Goal: Transaction & Acquisition: Purchase product/service

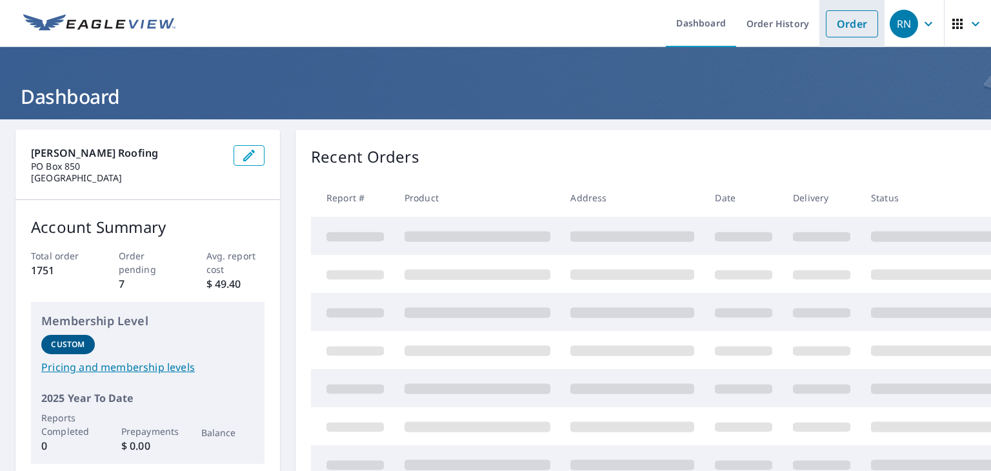
click at [858, 21] on link "Order" at bounding box center [852, 23] width 52 height 27
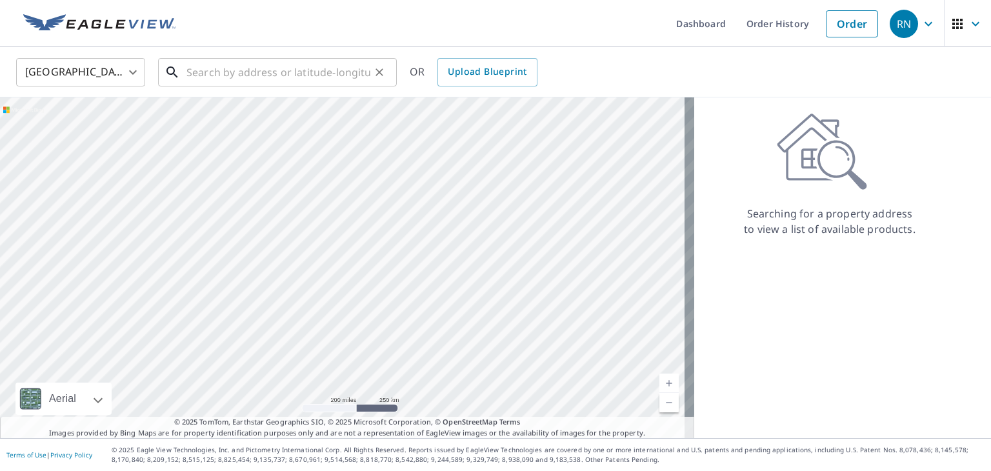
click at [284, 79] on input "text" at bounding box center [279, 72] width 184 height 36
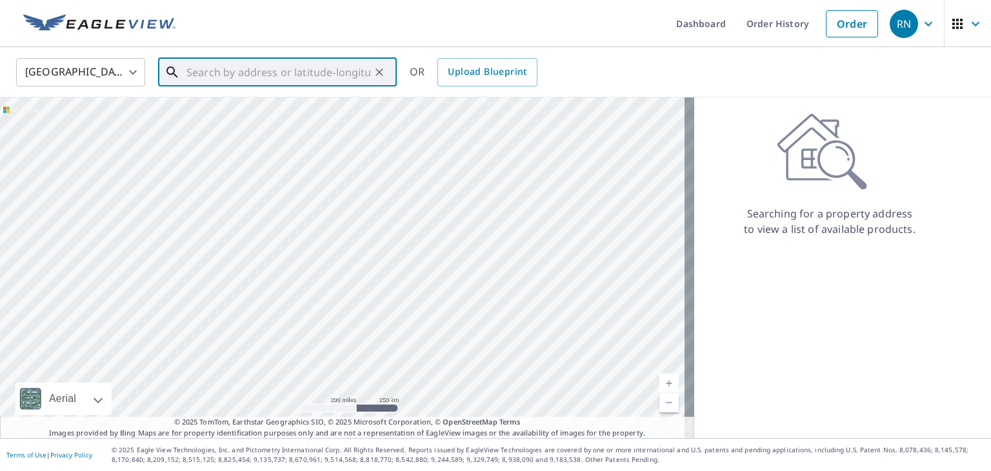
paste input "[STREET_ADDRESS]"
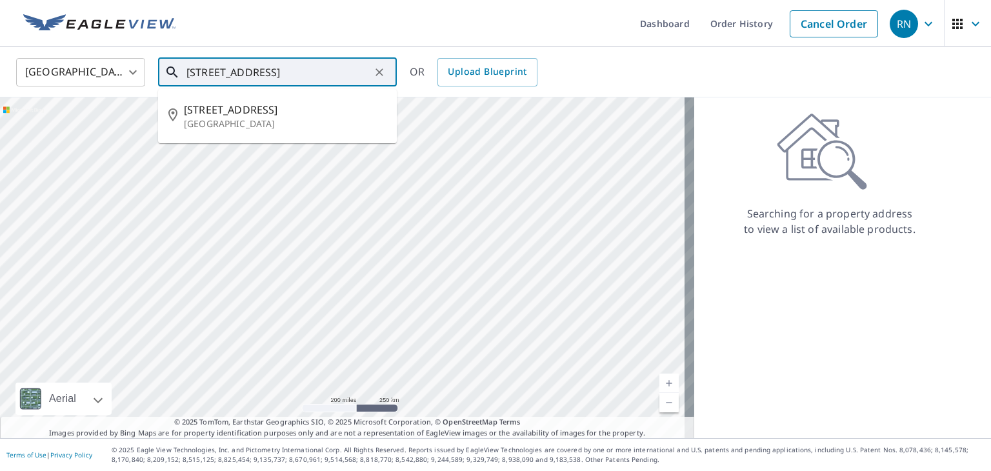
type input "[STREET_ADDRESS]"
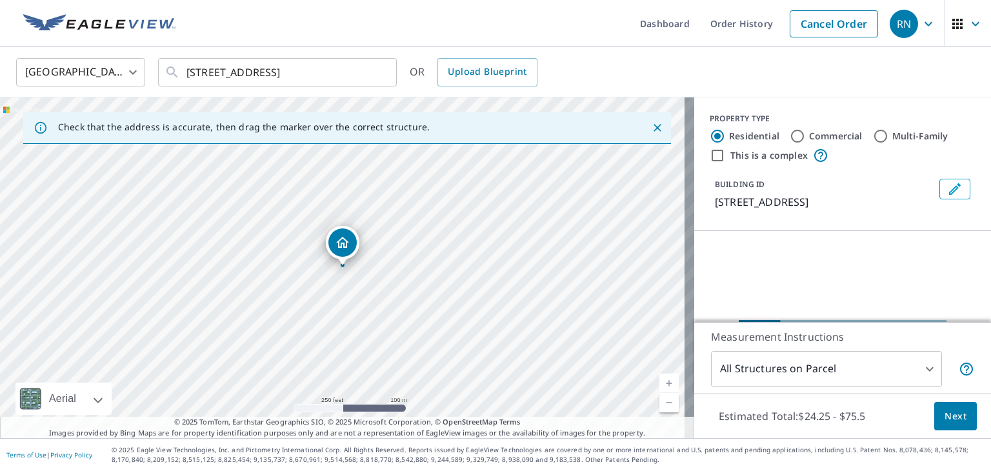
click at [661, 380] on link "Current Level 17, Zoom In" at bounding box center [669, 383] width 19 height 19
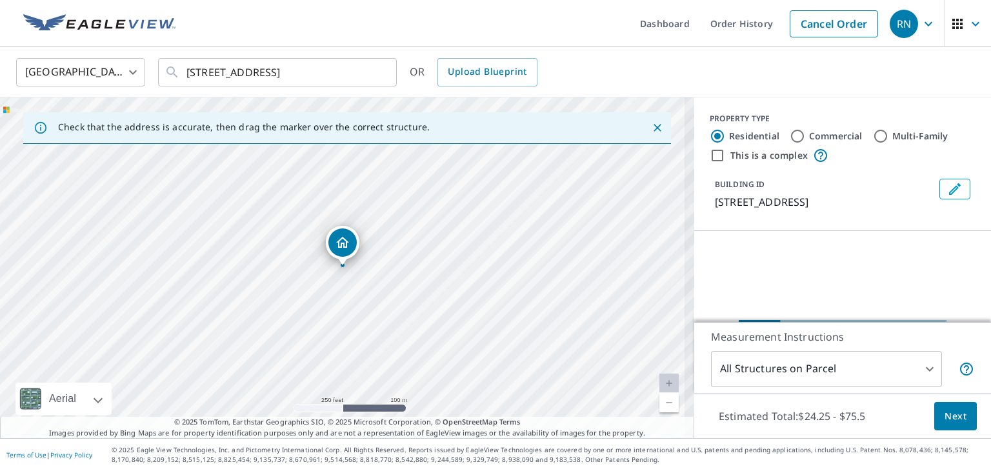
click at [661, 380] on link "Current Level 18.153594022524125, Zoom In Disabled" at bounding box center [669, 383] width 19 height 19
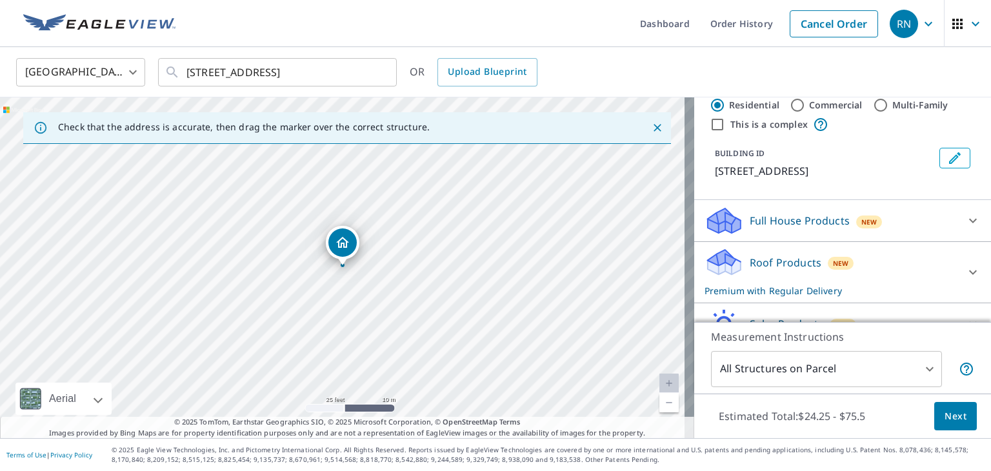
scroll to position [41, 0]
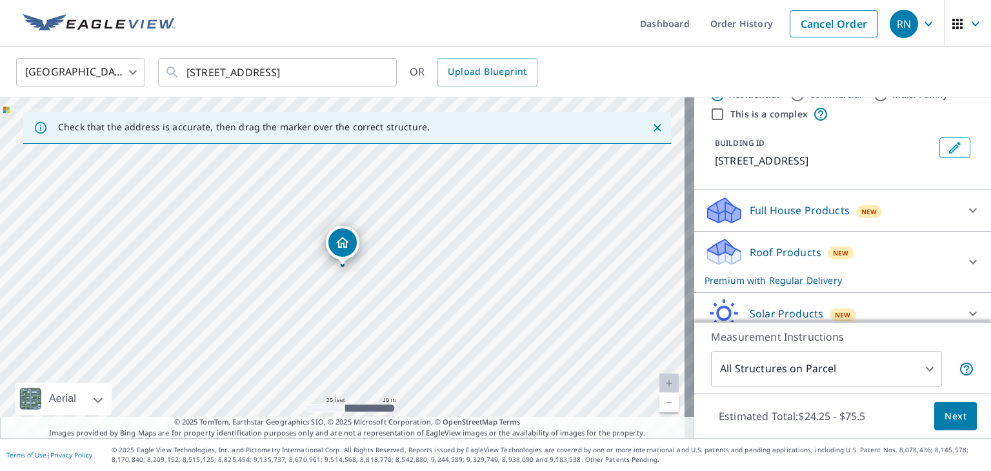
click at [924, 219] on div "Full House Products New" at bounding box center [831, 211] width 253 height 30
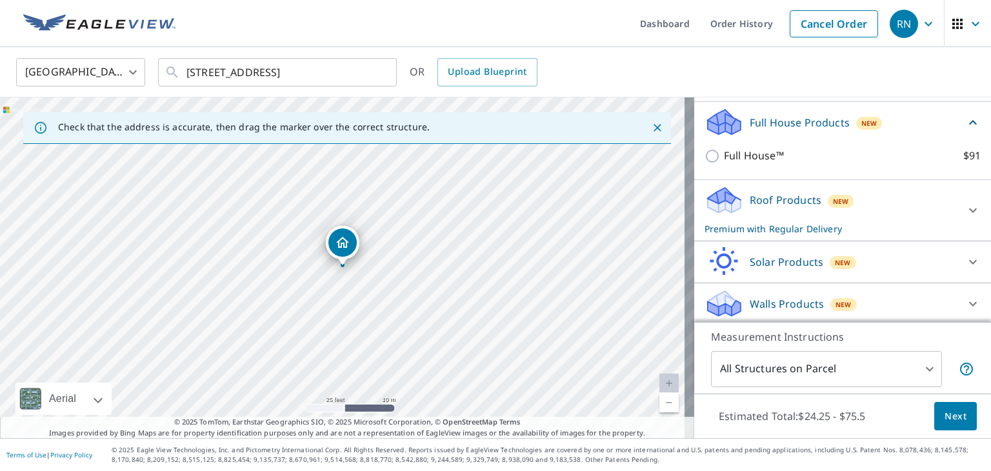
scroll to position [147, 0]
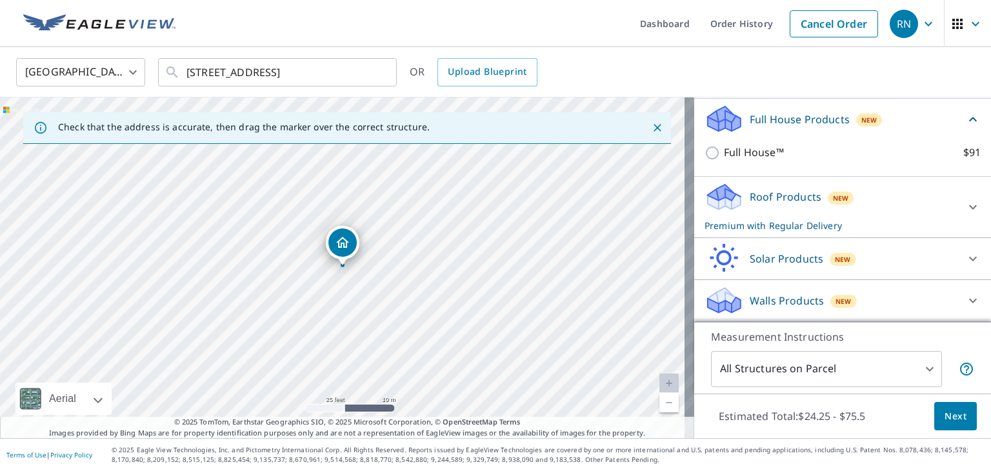
click at [966, 201] on icon at bounding box center [973, 206] width 15 height 15
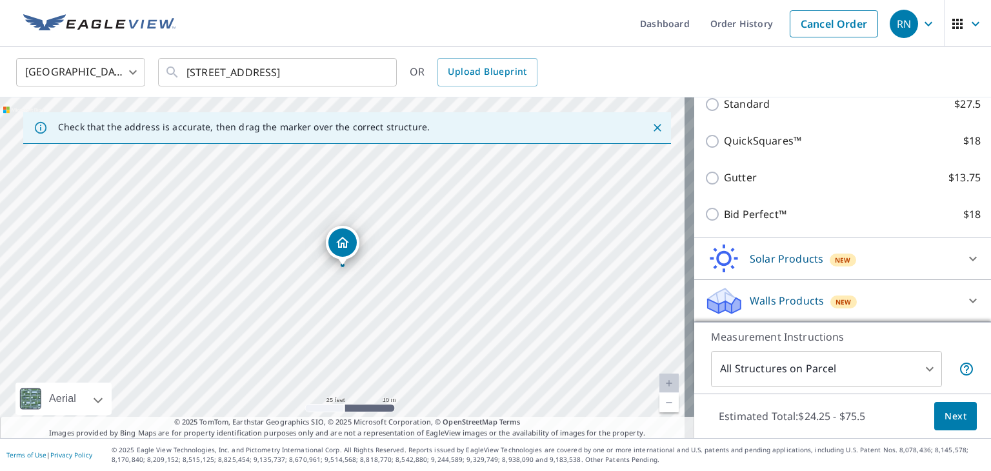
click at [928, 265] on div "Solar Products New" at bounding box center [831, 259] width 253 height 30
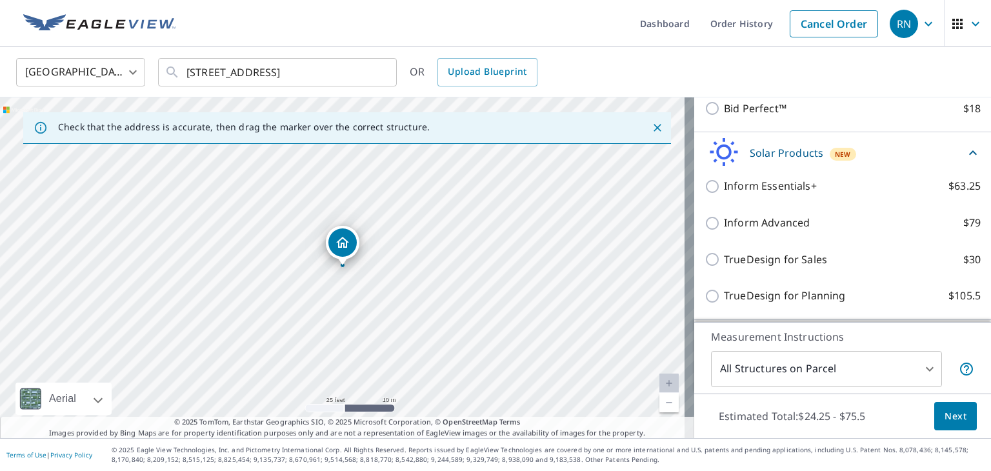
scroll to position [503, 0]
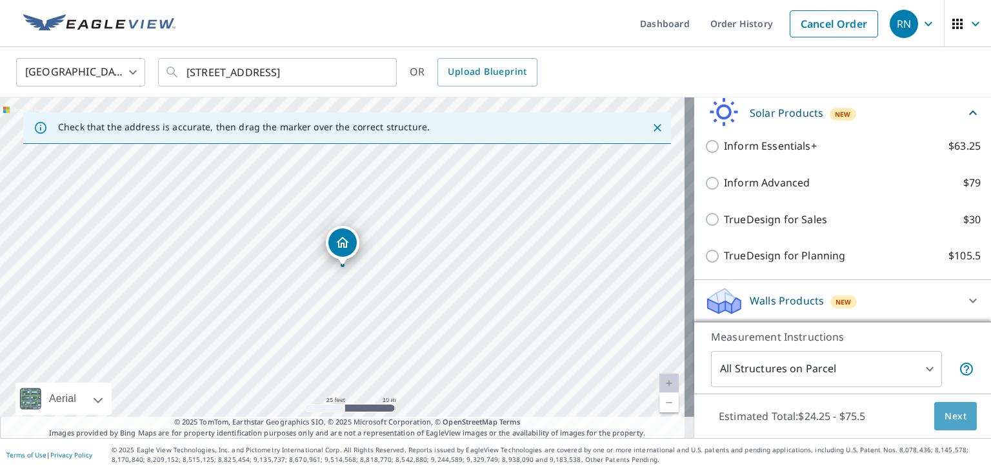
click at [947, 416] on span "Next" at bounding box center [956, 417] width 22 height 16
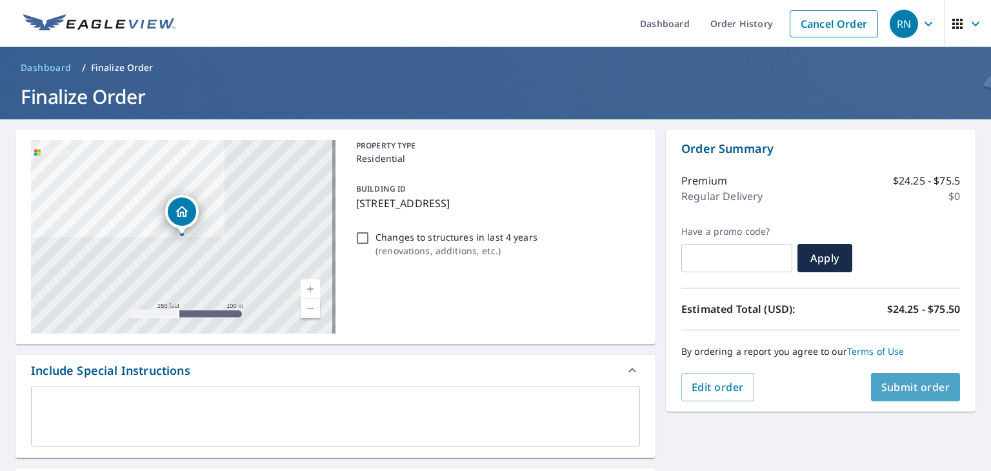
click at [925, 381] on span "Submit order" at bounding box center [916, 387] width 69 height 14
checkbox input "true"
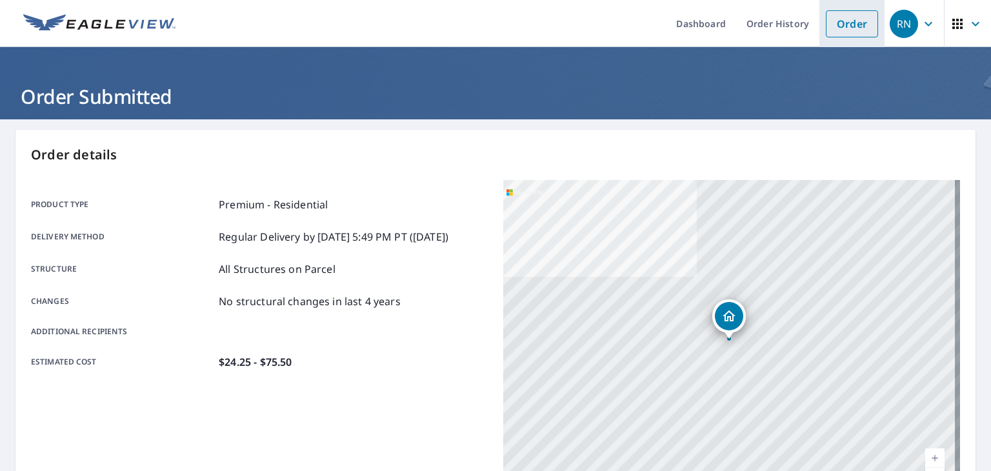
click at [840, 19] on link "Order" at bounding box center [852, 23] width 52 height 27
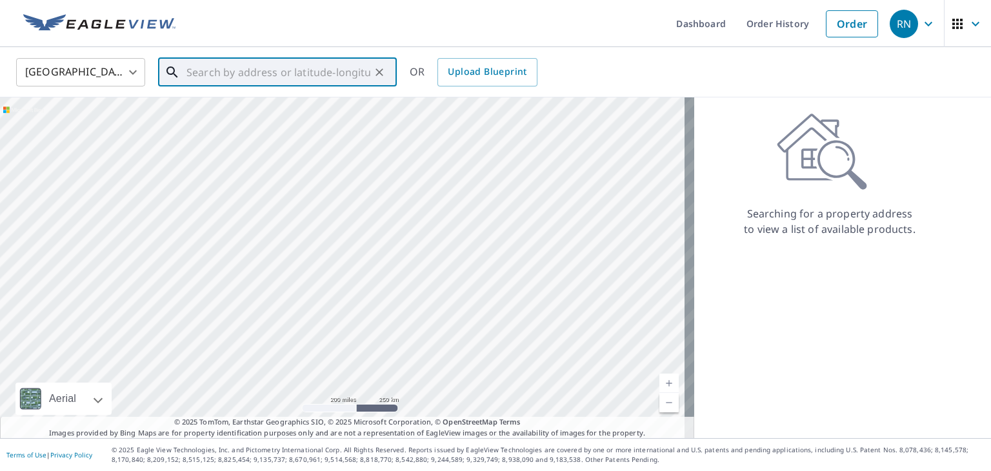
click at [297, 70] on input "text" at bounding box center [279, 72] width 184 height 36
paste input "[STREET_ADDRESS]"
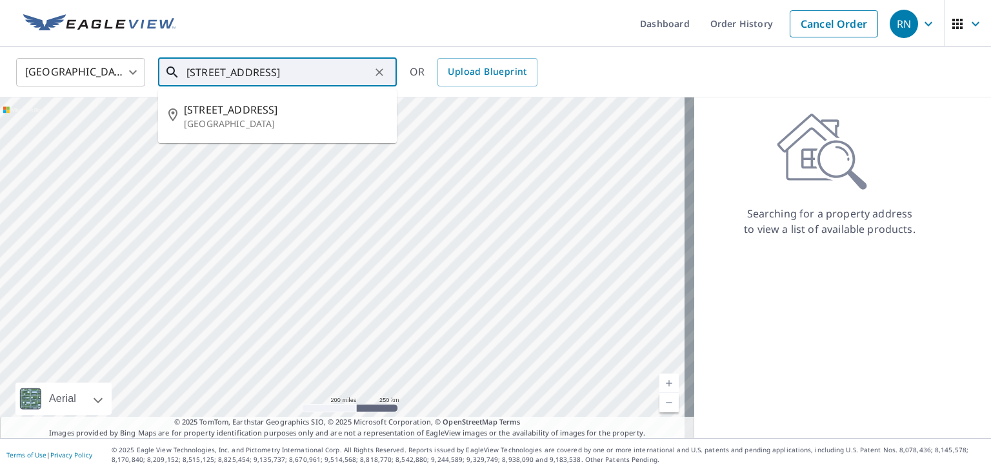
type input "[STREET_ADDRESS]"
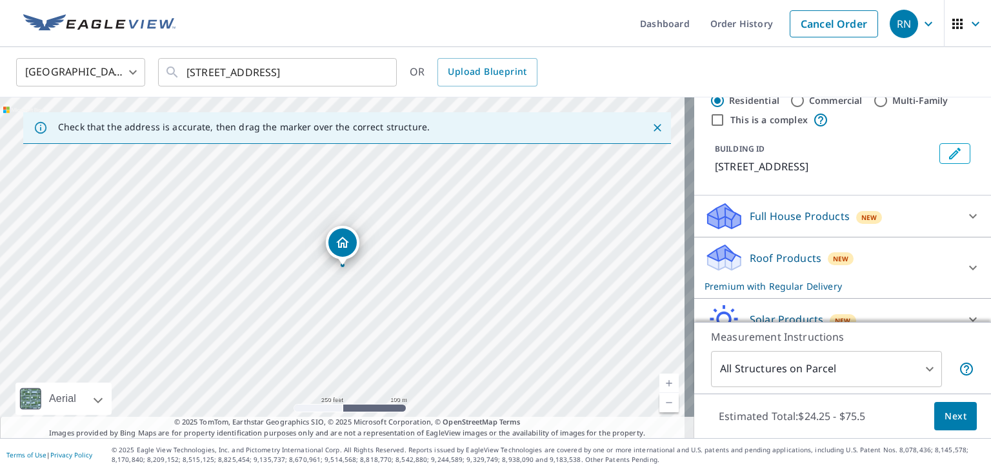
scroll to position [36, 0]
click at [958, 217] on div at bounding box center [973, 215] width 31 height 31
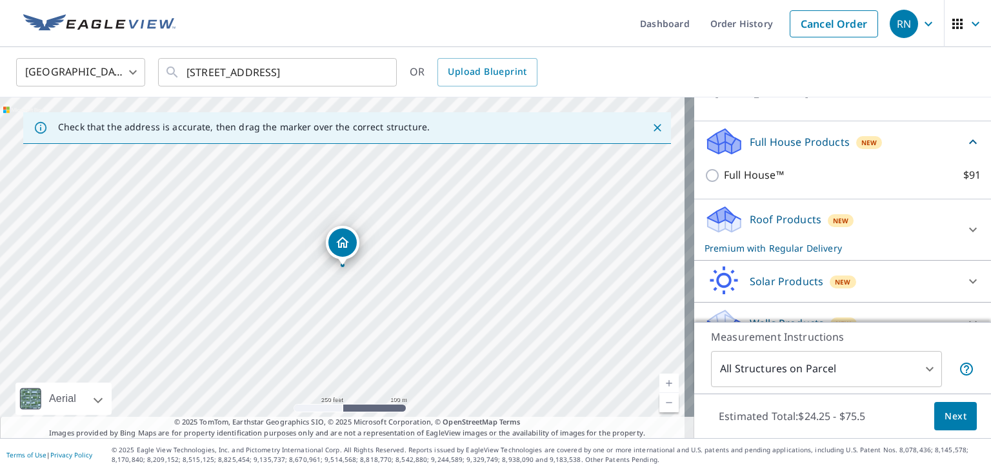
scroll to position [131, 0]
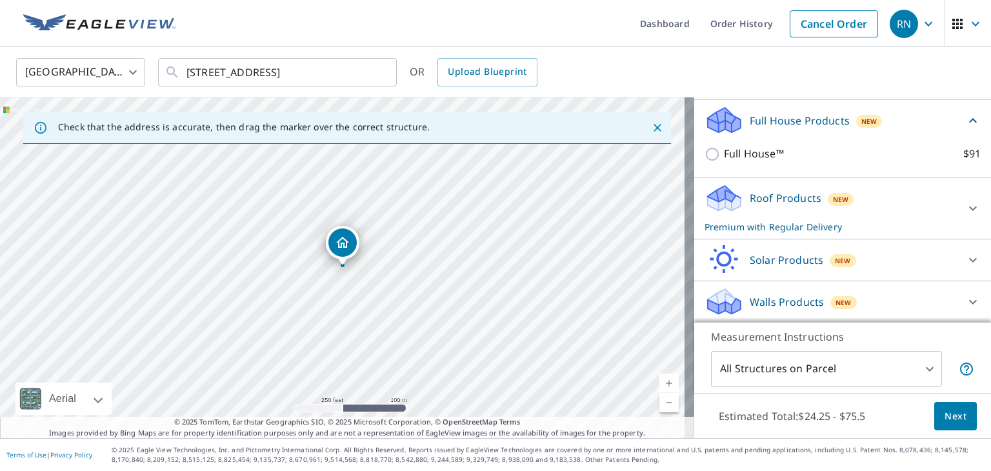
click at [935, 190] on div "Roof Products New Premium with Regular Delivery" at bounding box center [831, 208] width 253 height 50
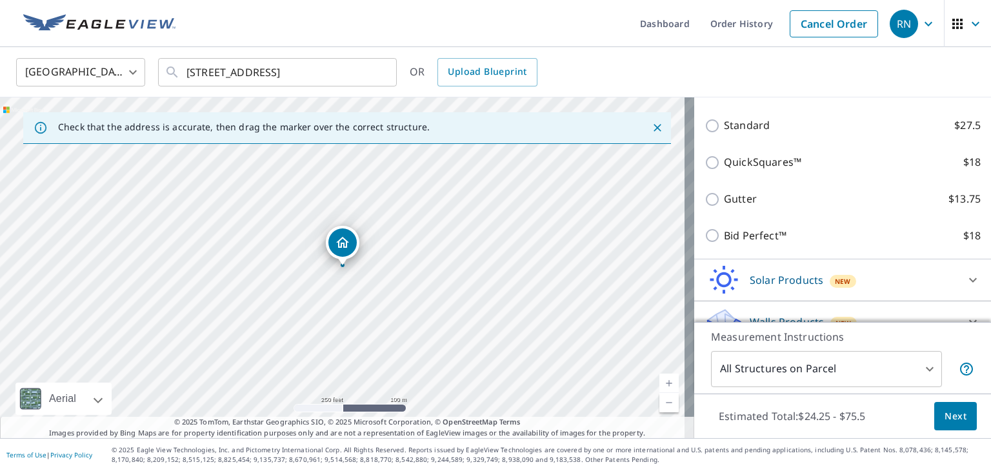
scroll to position [342, 0]
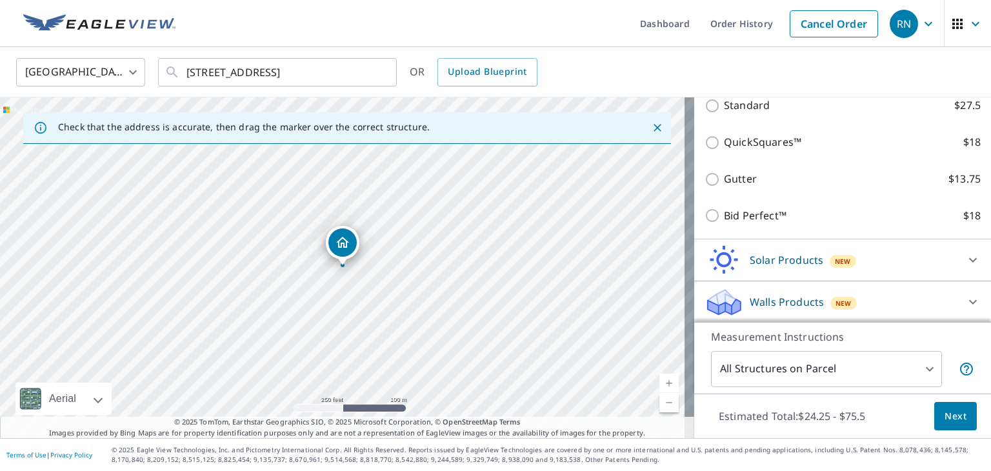
click at [885, 290] on div "Walls Products New" at bounding box center [831, 302] width 253 height 30
click at [925, 268] on div "Solar Products New" at bounding box center [831, 260] width 253 height 30
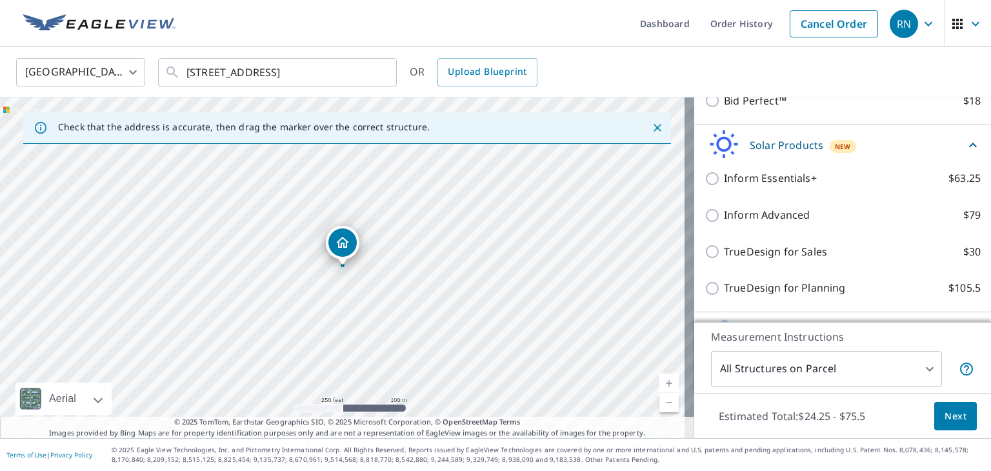
scroll to position [560, 0]
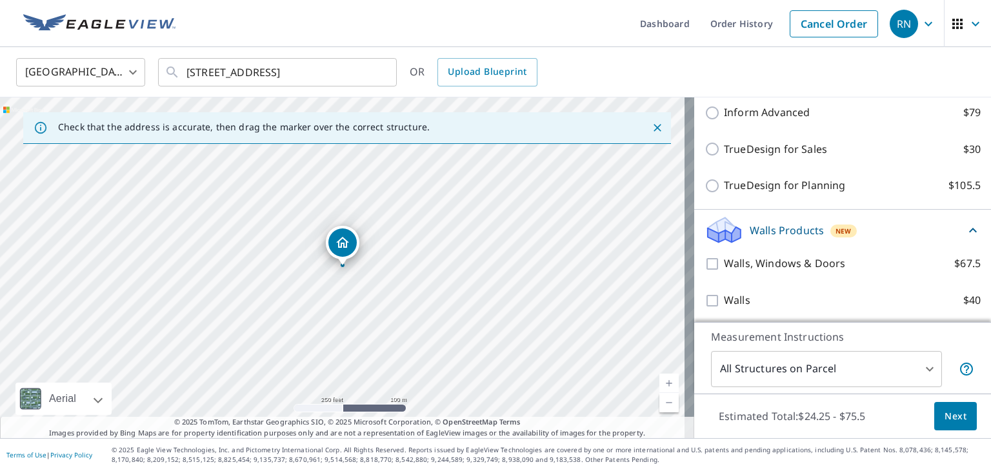
click at [945, 423] on span "Next" at bounding box center [956, 417] width 22 height 16
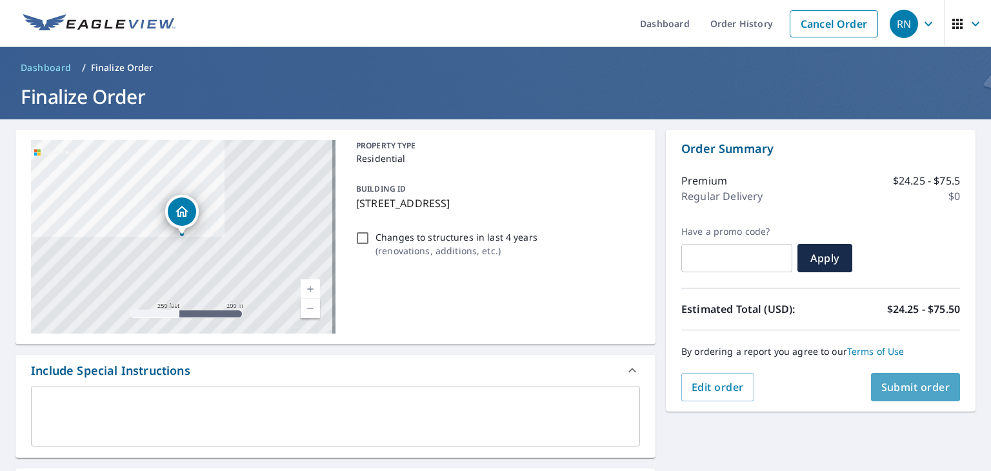
click at [882, 383] on span "Submit order" at bounding box center [916, 387] width 69 height 14
checkbox input "true"
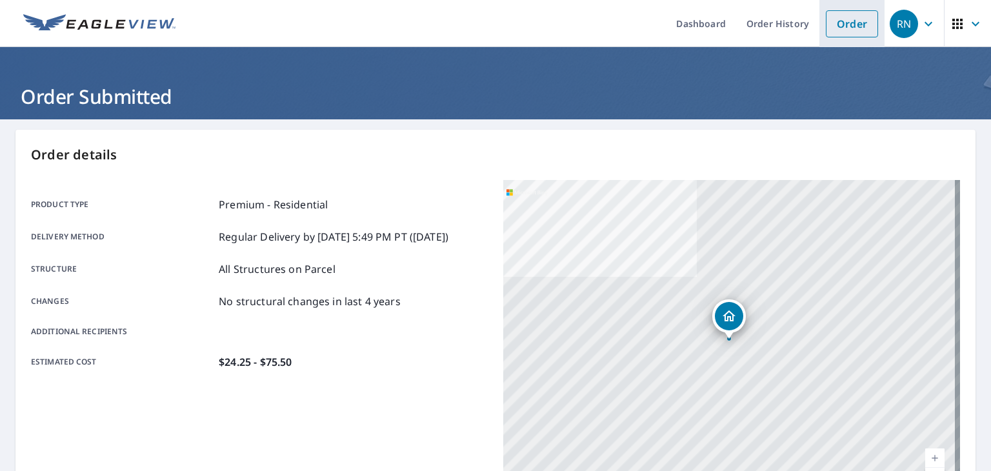
click at [855, 25] on link "Order" at bounding box center [852, 23] width 52 height 27
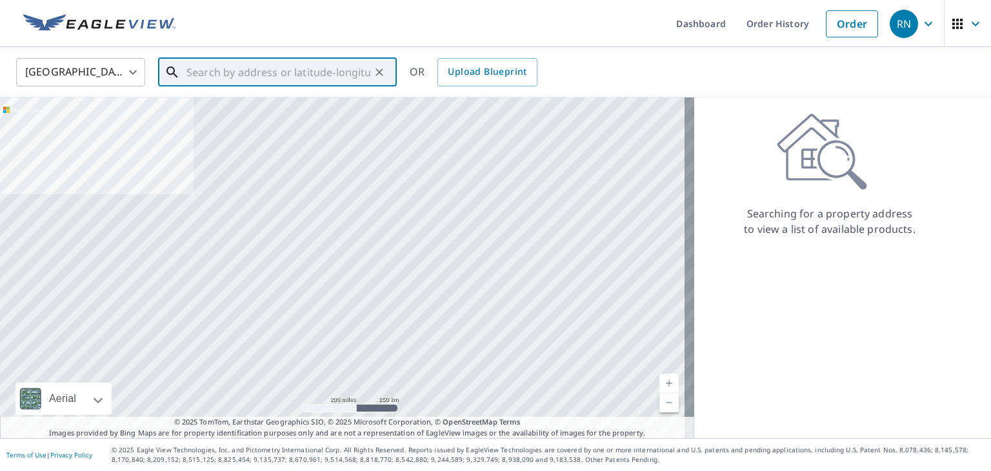
click at [351, 74] on input "text" at bounding box center [279, 72] width 184 height 36
paste input "[STREET_ADDRESS]"
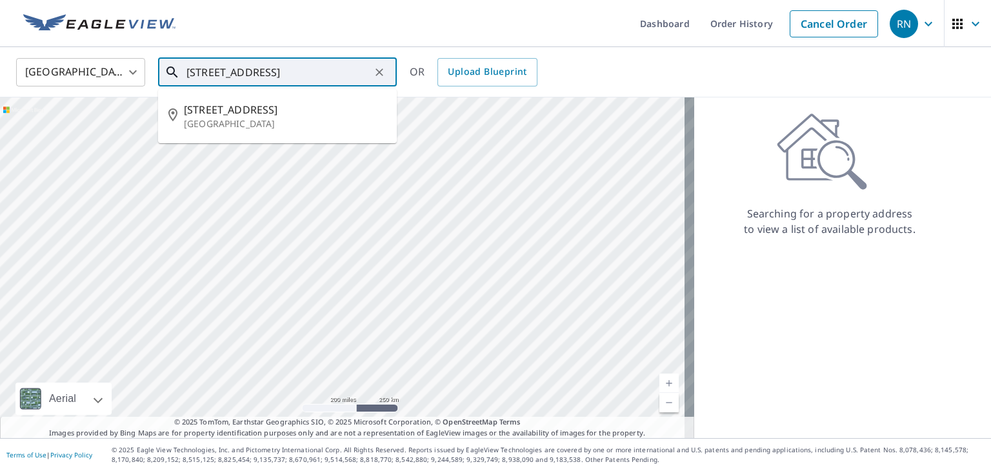
type input "[STREET_ADDRESS]"
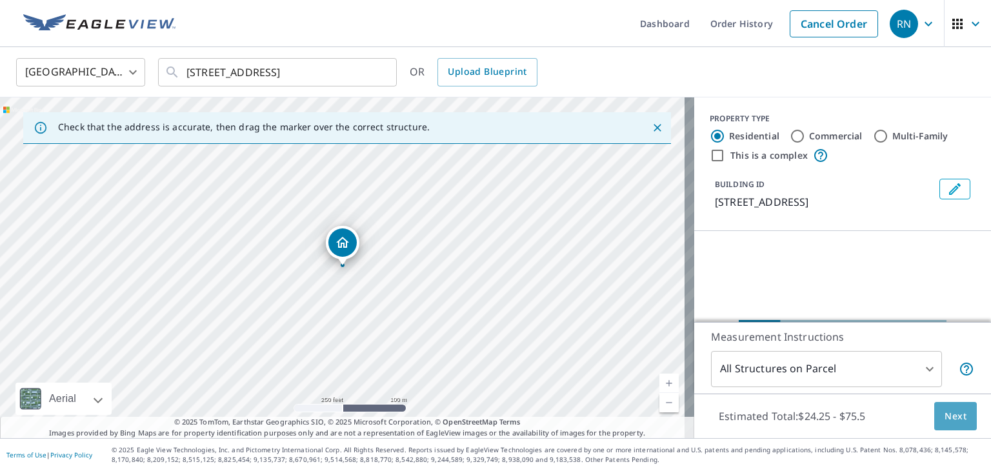
click at [945, 409] on span "Next" at bounding box center [956, 417] width 22 height 16
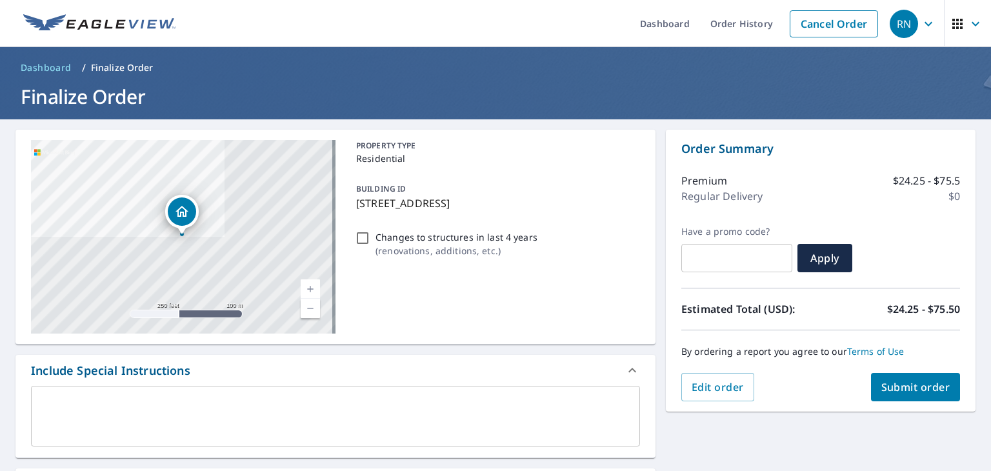
click at [899, 389] on span "Submit order" at bounding box center [916, 387] width 69 height 14
checkbox input "true"
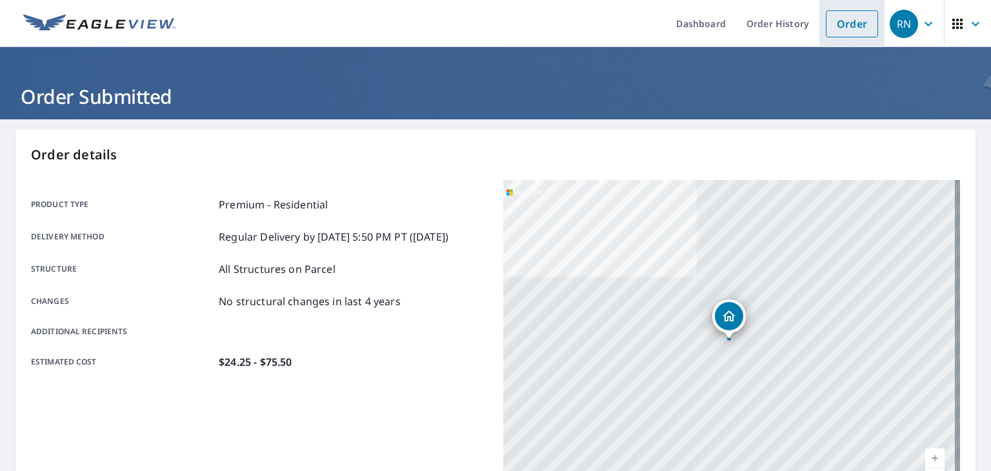
click at [829, 32] on link "Order" at bounding box center [852, 23] width 52 height 27
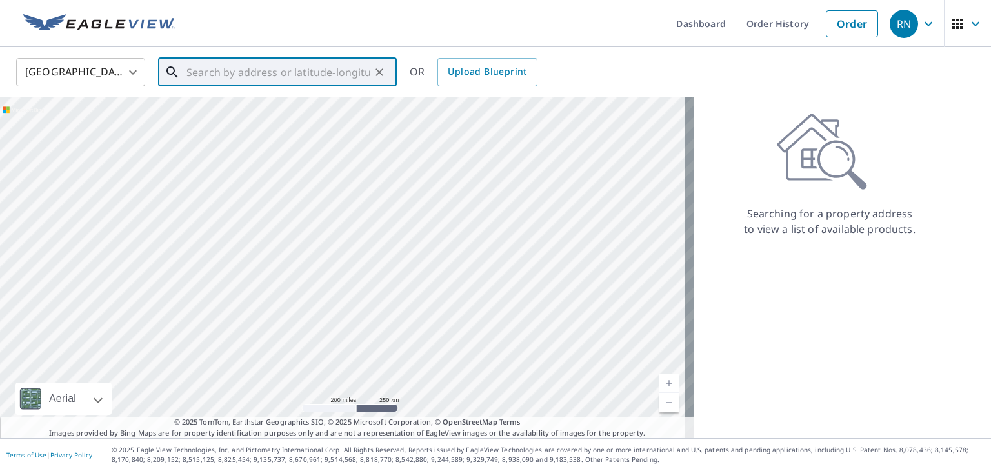
click at [297, 66] on input "text" at bounding box center [279, 72] width 184 height 36
paste input "[STREET_ADDRESS]"
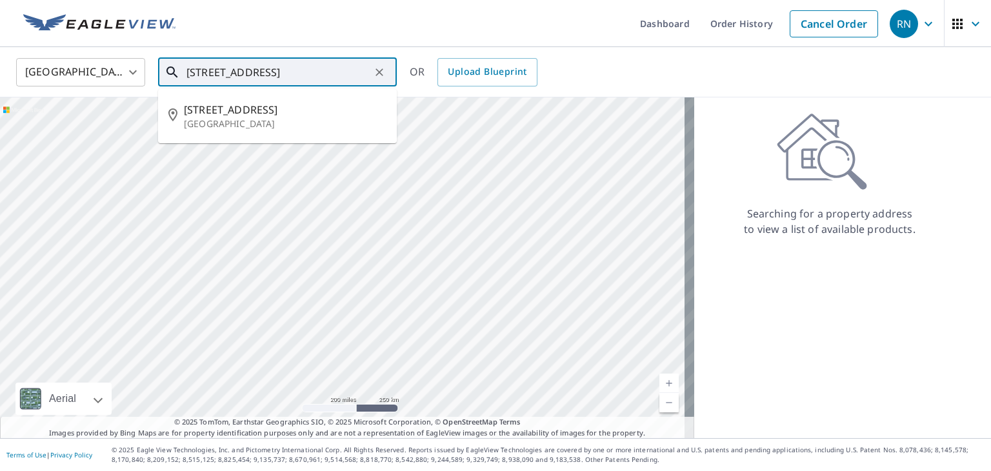
type input "[STREET_ADDRESS]"
click at [777, 132] on icon at bounding box center [822, 151] width 90 height 77
